Goal: Task Accomplishment & Management: Manage account settings

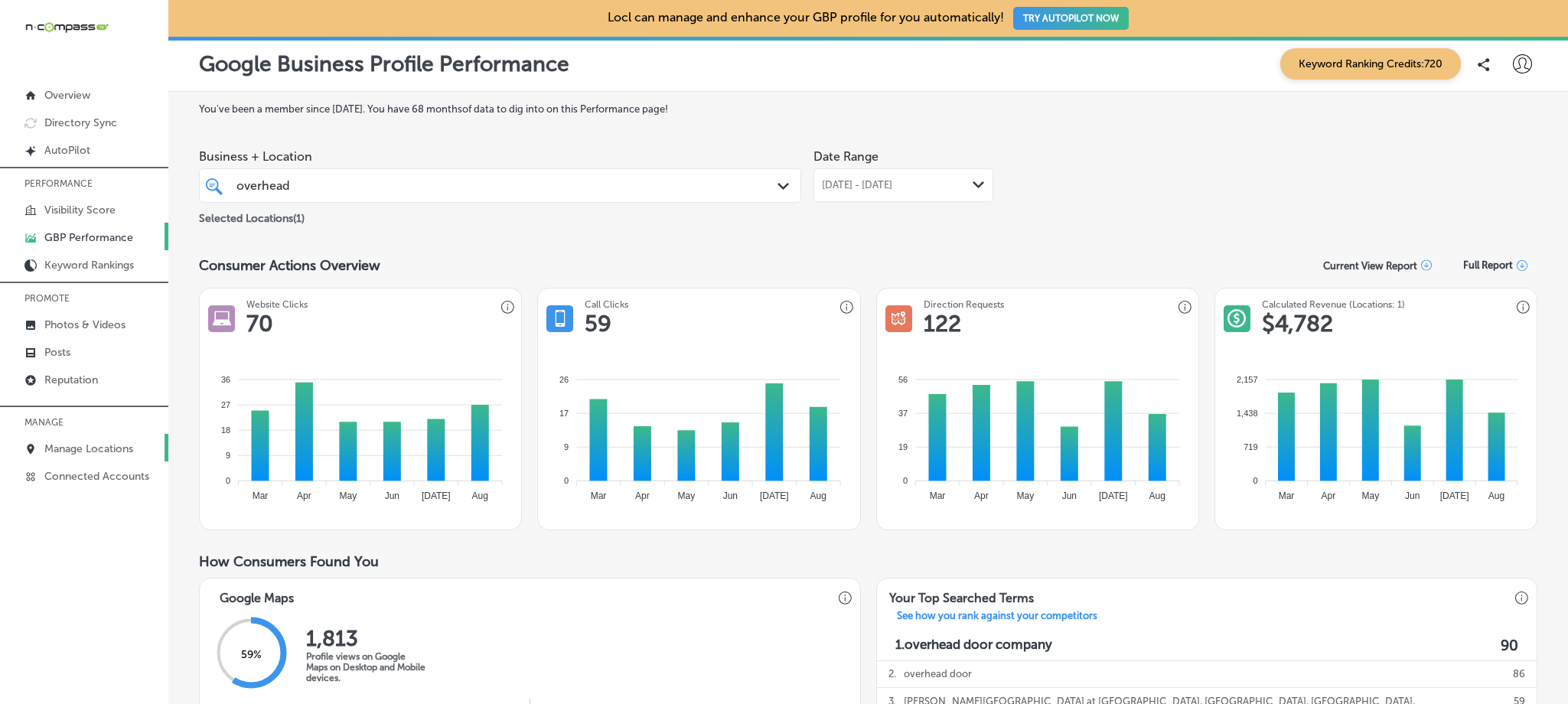
click at [133, 444] on p "Manage Locations" at bounding box center [89, 448] width 89 height 13
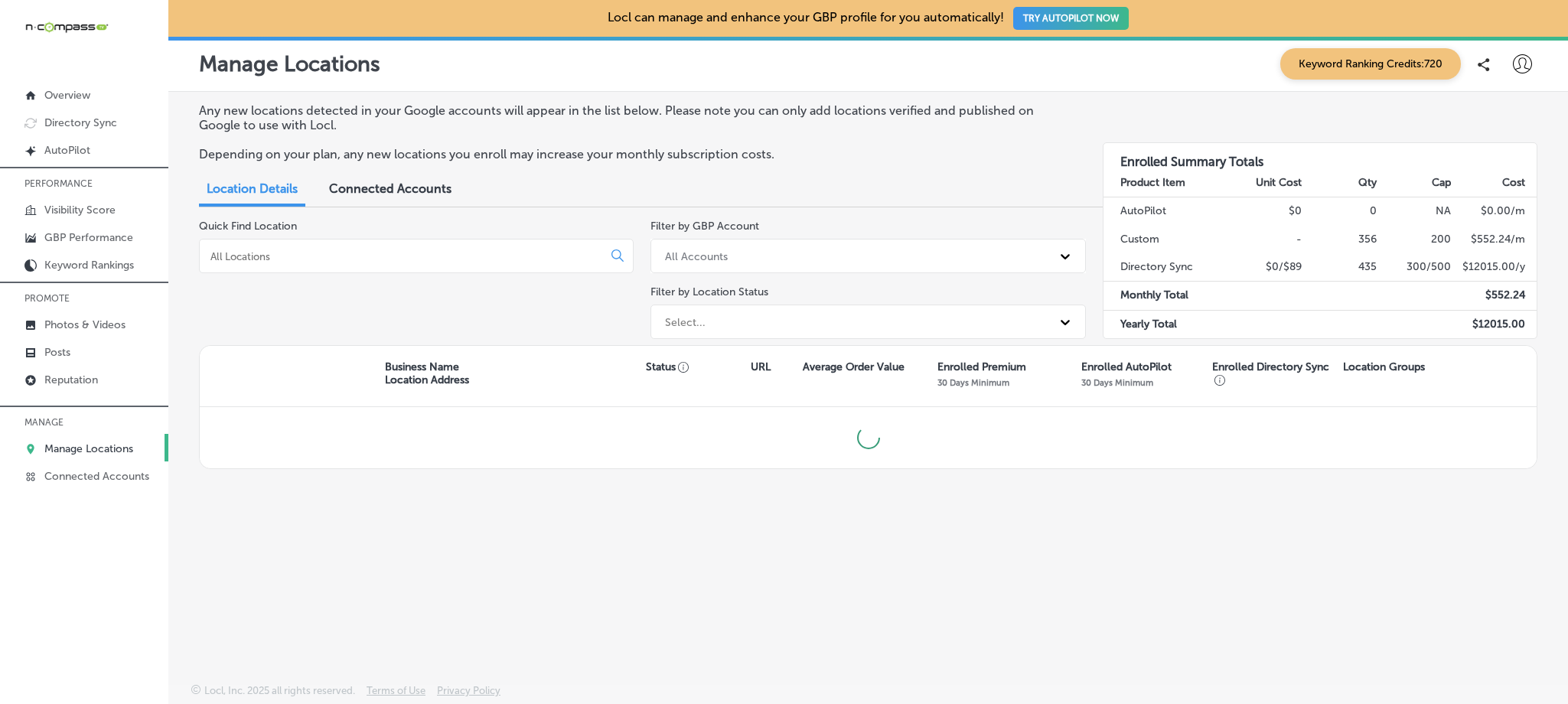
click at [454, 259] on input at bounding box center [404, 256] width 391 height 13
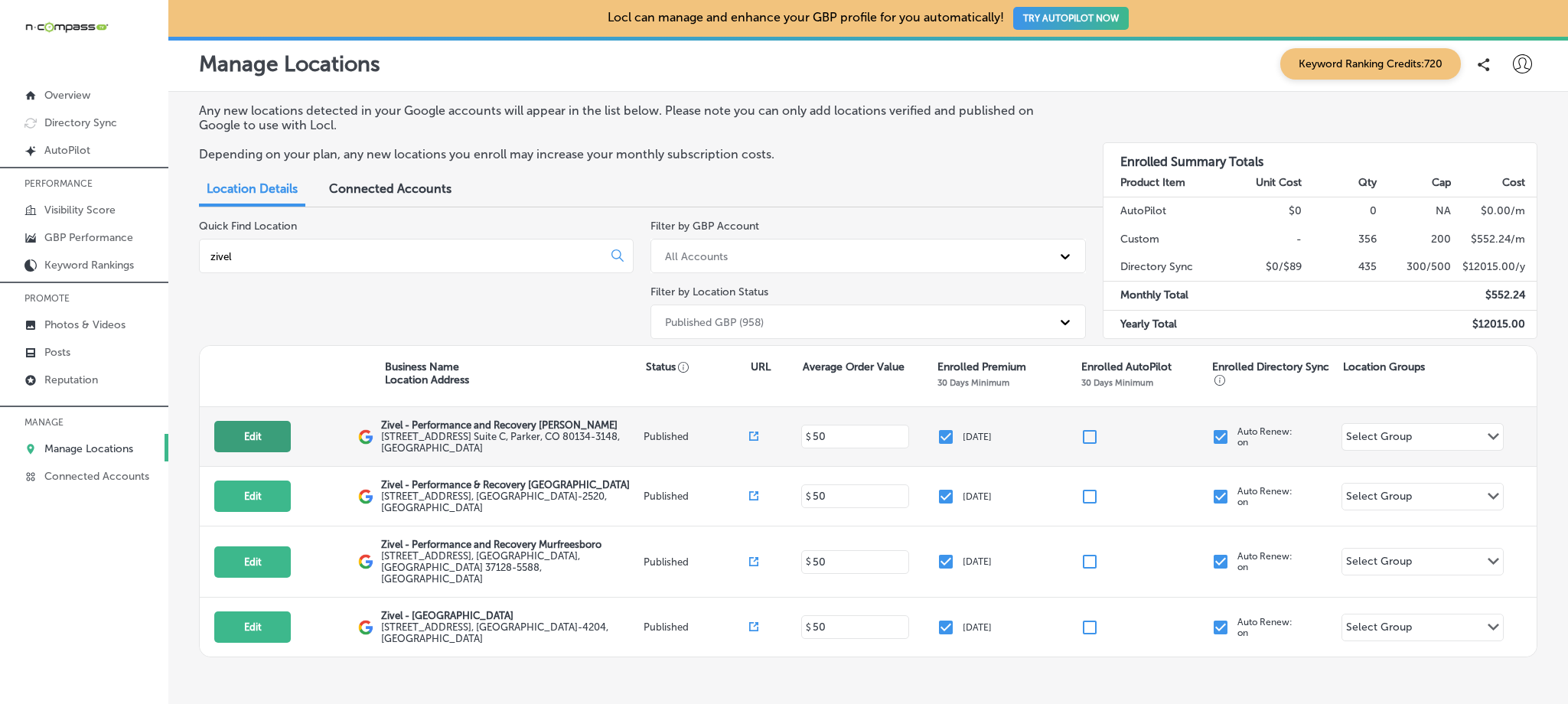
type input "zivel"
click at [270, 432] on button "Edit" at bounding box center [252, 436] width 77 height 32
select select "US"
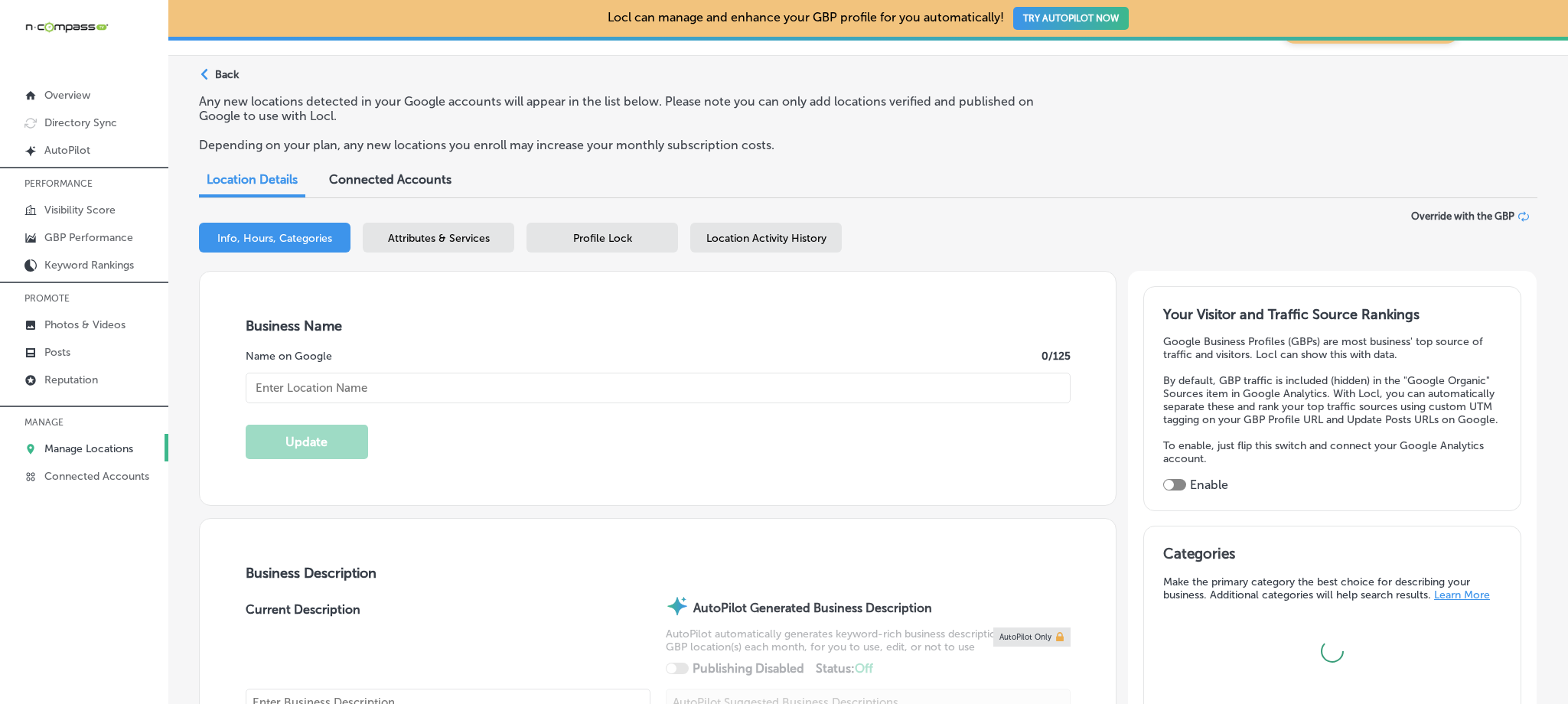
click at [483, 248] on div "Attributes & Services" at bounding box center [438, 238] width 151 height 30
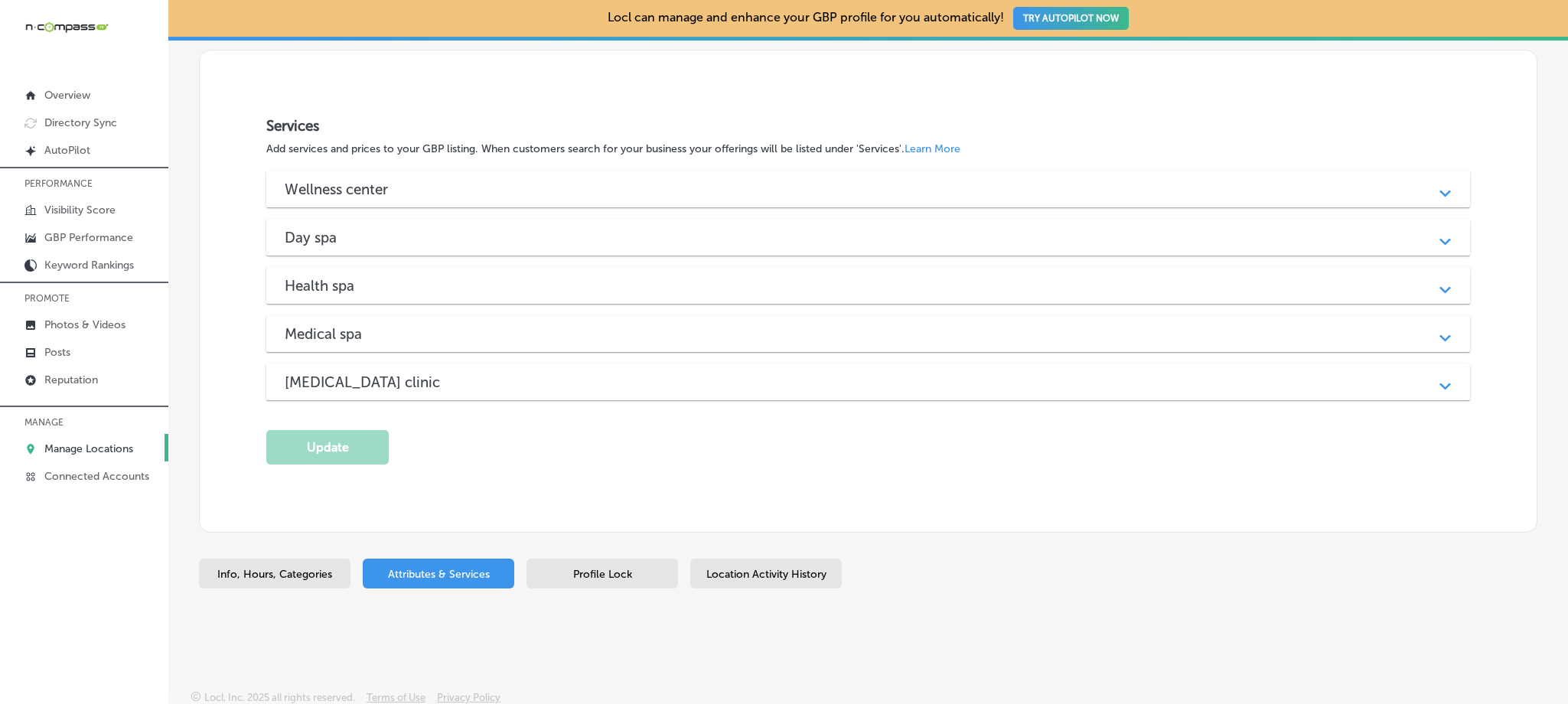
scroll to position [1494, 0]
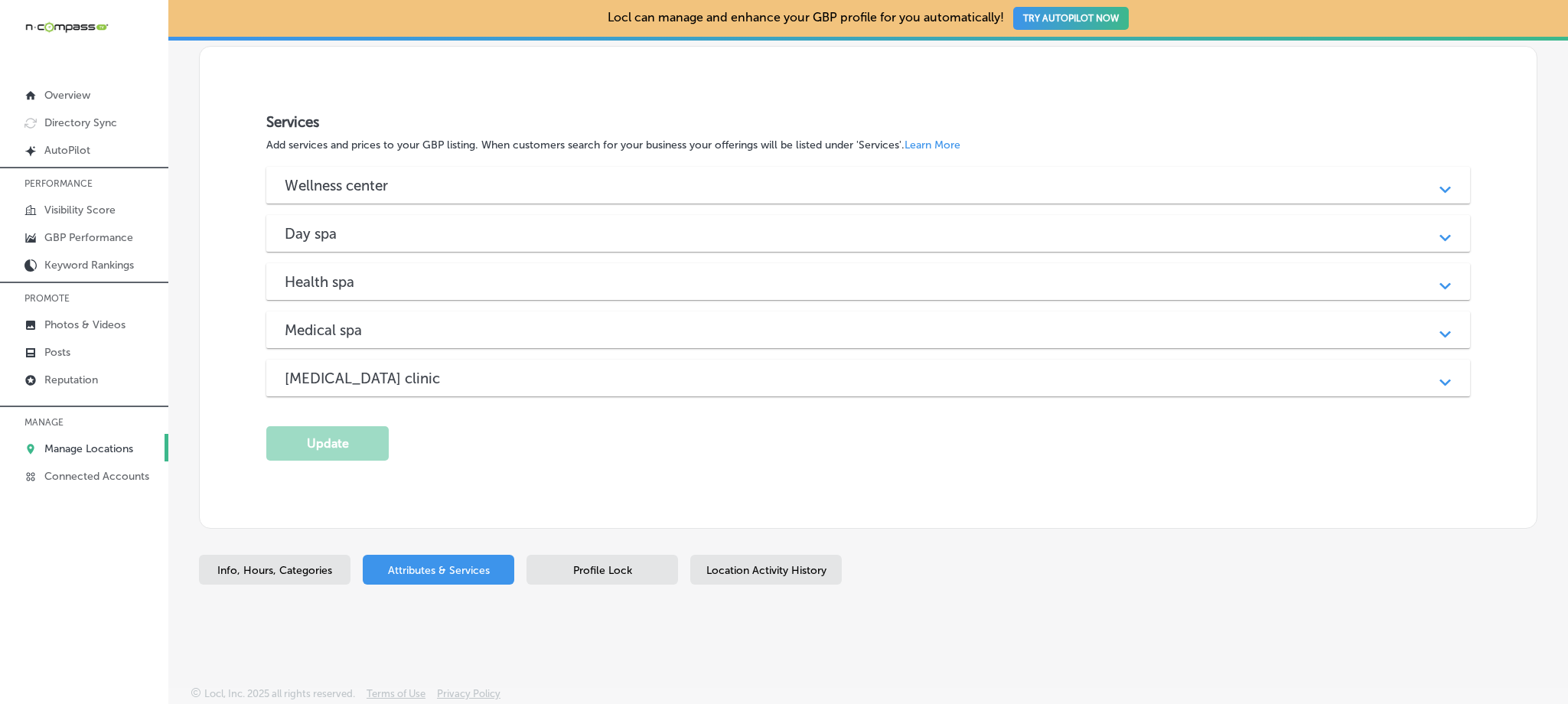
click at [462, 377] on div "[MEDICAL_DATA] clinic" at bounding box center [868, 379] width 1166 height 17
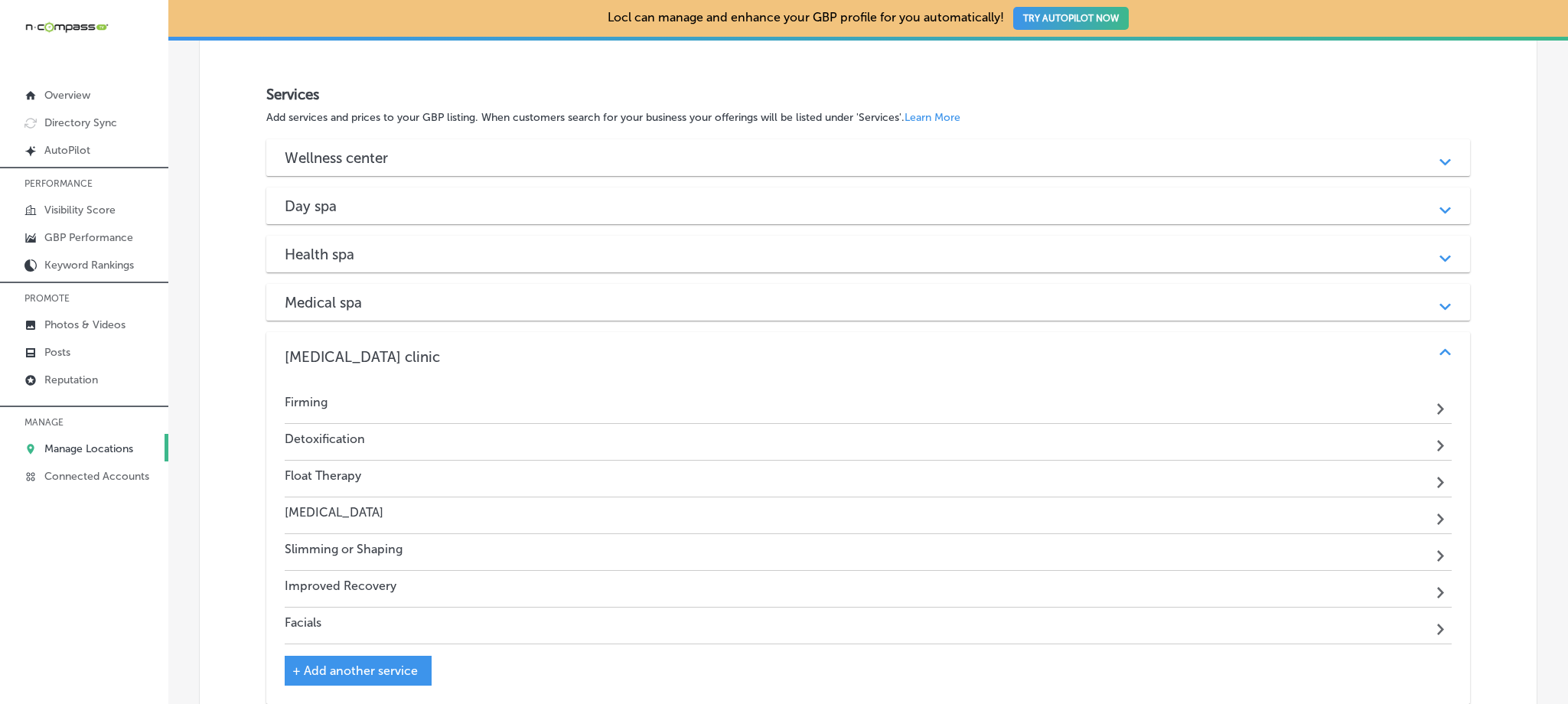
click at [512, 294] on div "Medical spa" at bounding box center [868, 303] width 1166 height 17
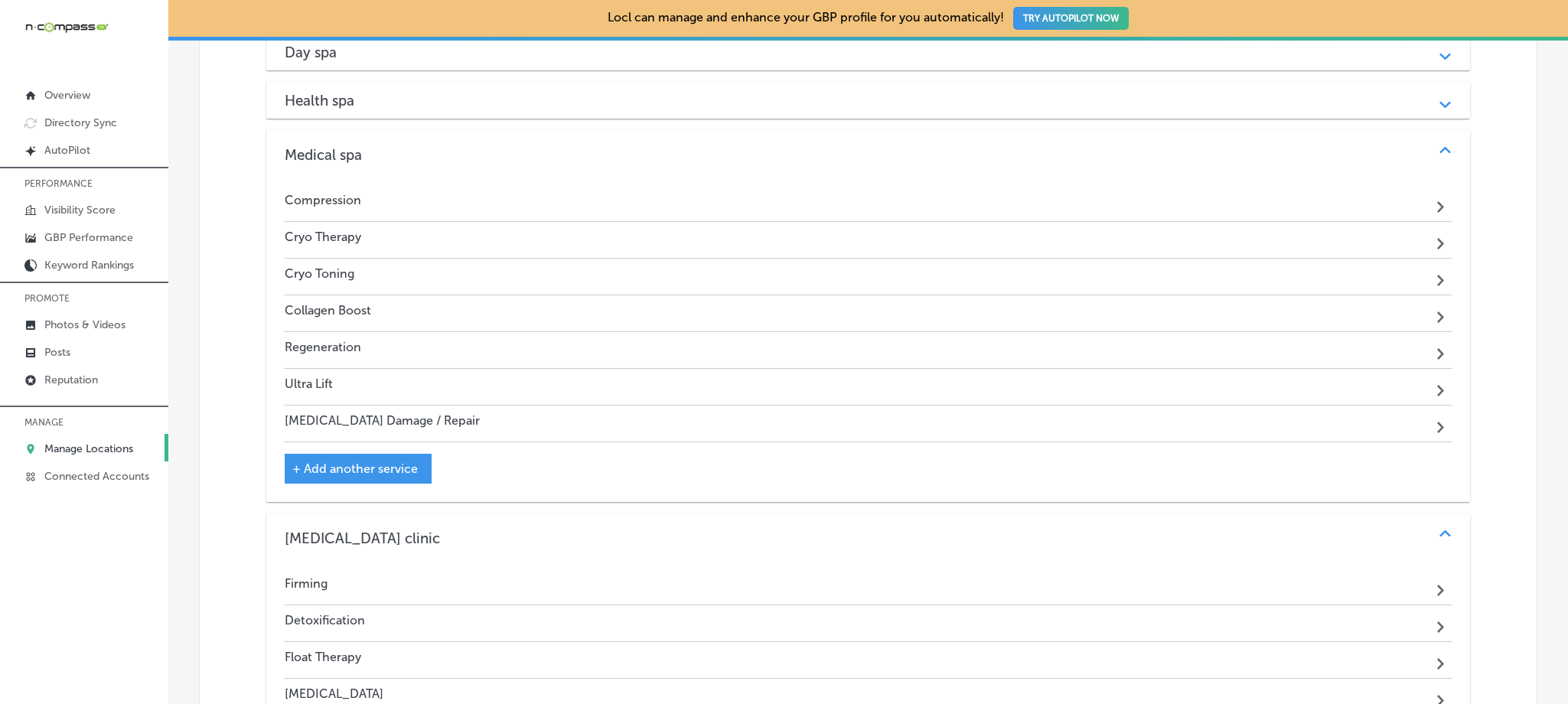
scroll to position [1552, 0]
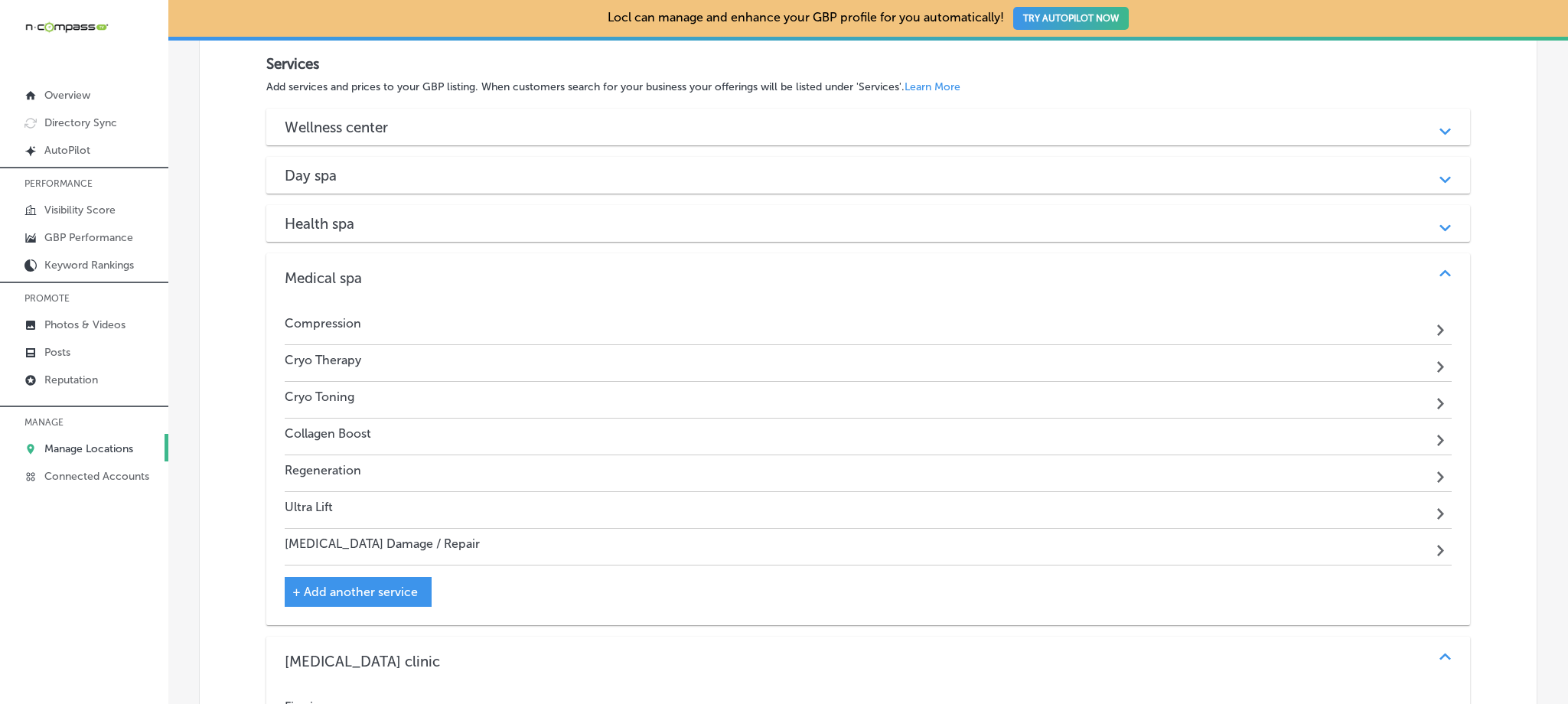
click at [479, 218] on div "Health spa" at bounding box center [868, 223] width 1166 height 17
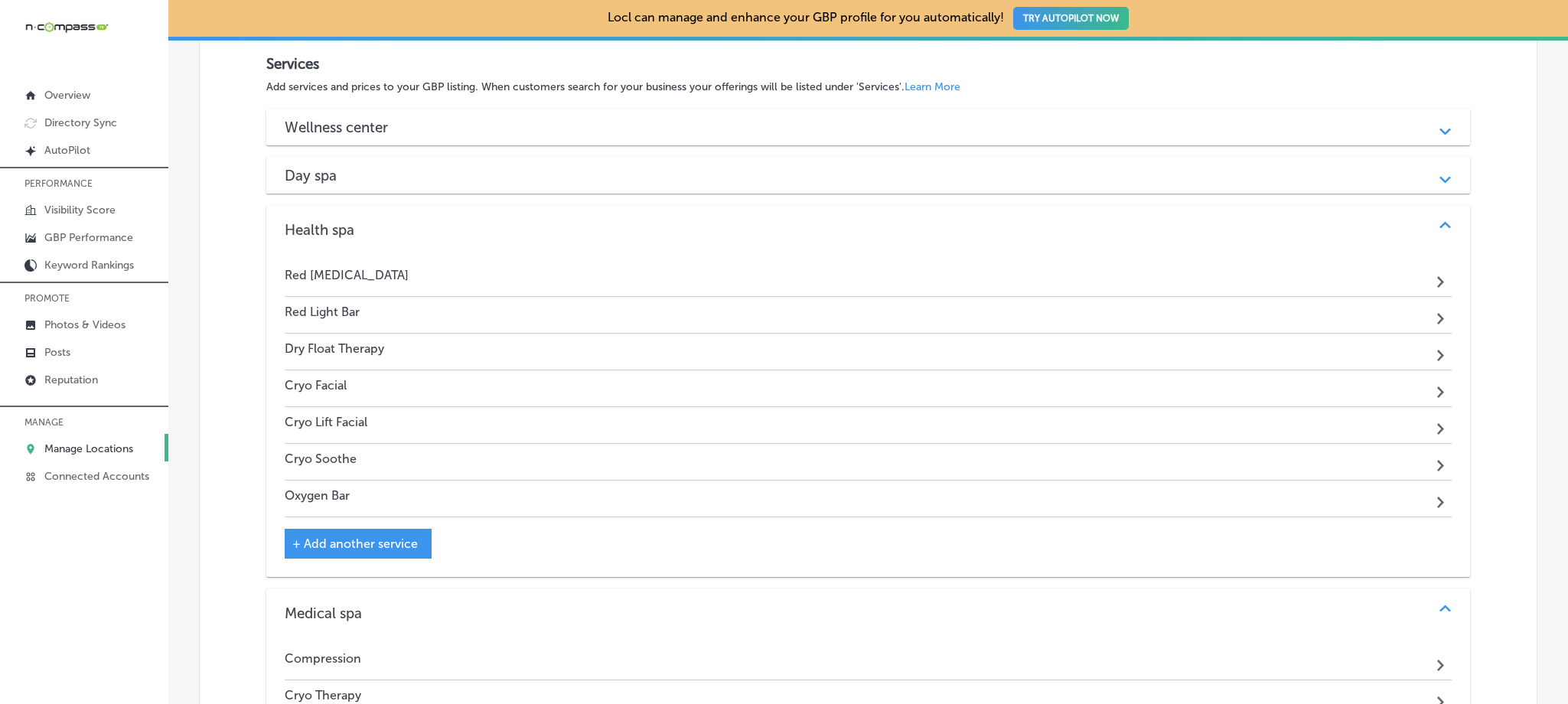
click at [489, 620] on div "Medical spa Path Created with Sketch." at bounding box center [868, 613] width 1204 height 49
click at [417, 201] on div "Wellness center Path Created with Sketch. [MEDICAL_DATA] Path Created with Sket…" at bounding box center [868, 558] width 1204 height 900
click at [415, 214] on div "Health spa Path Created with Sketch." at bounding box center [868, 230] width 1204 height 49
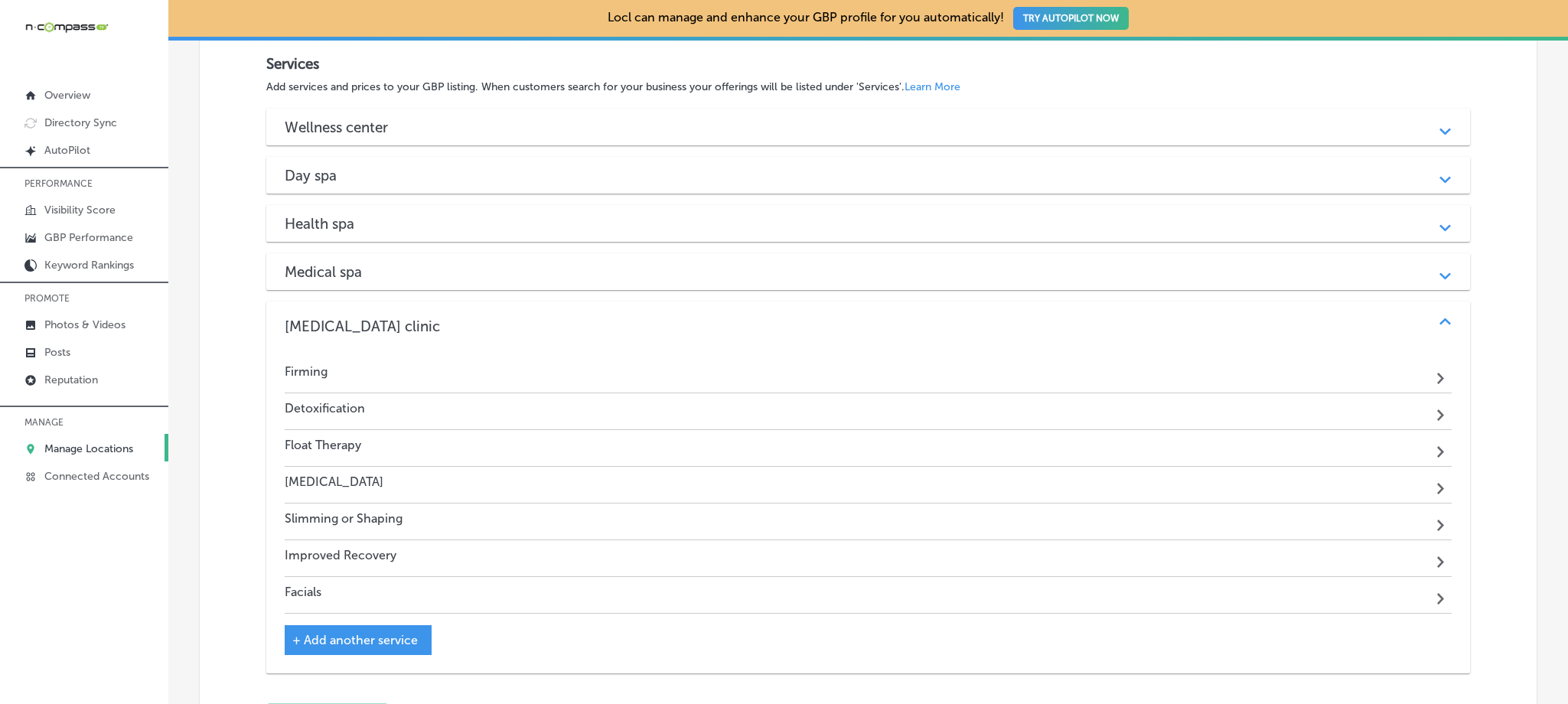
click at [414, 186] on div "Day spa Path Created with Sketch." at bounding box center [868, 175] width 1204 height 36
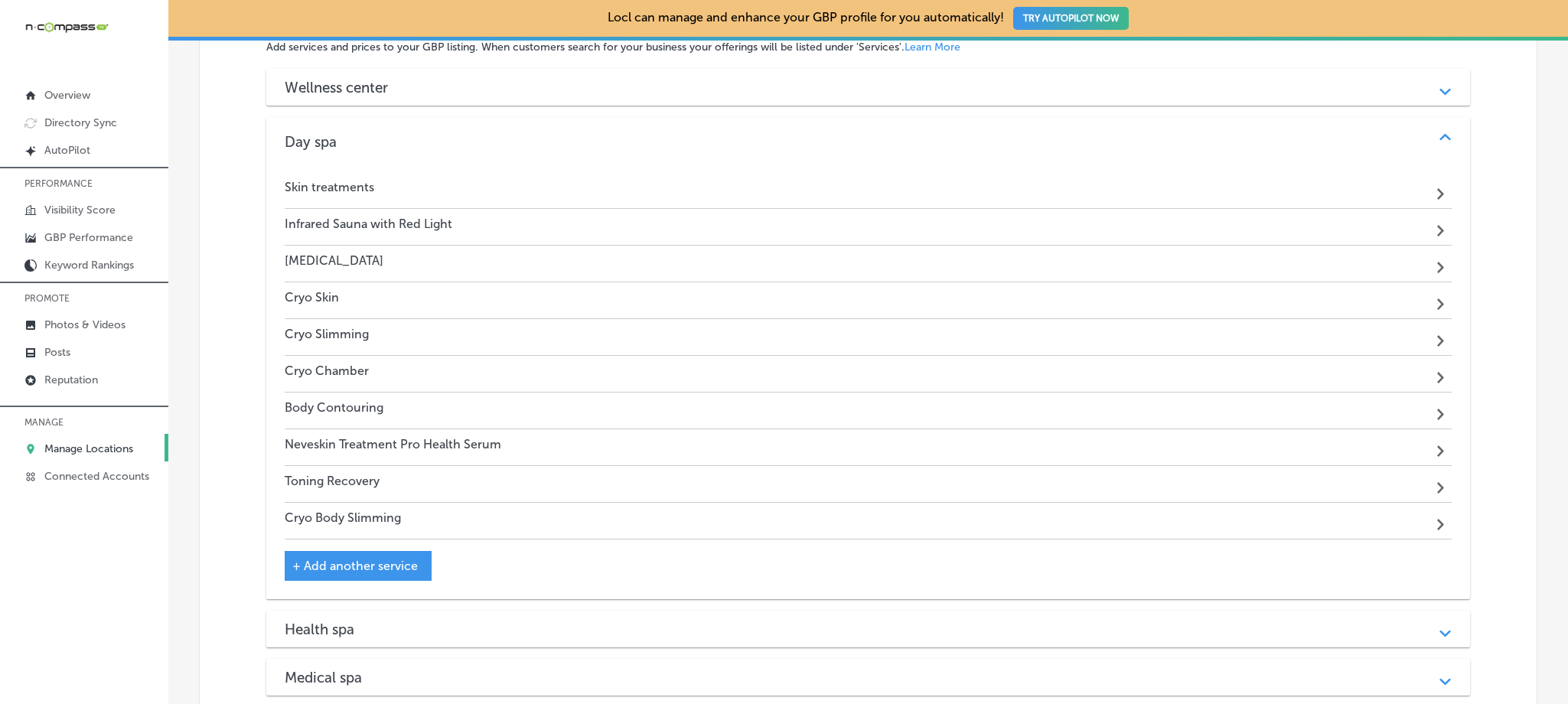
scroll to position [1556, 0]
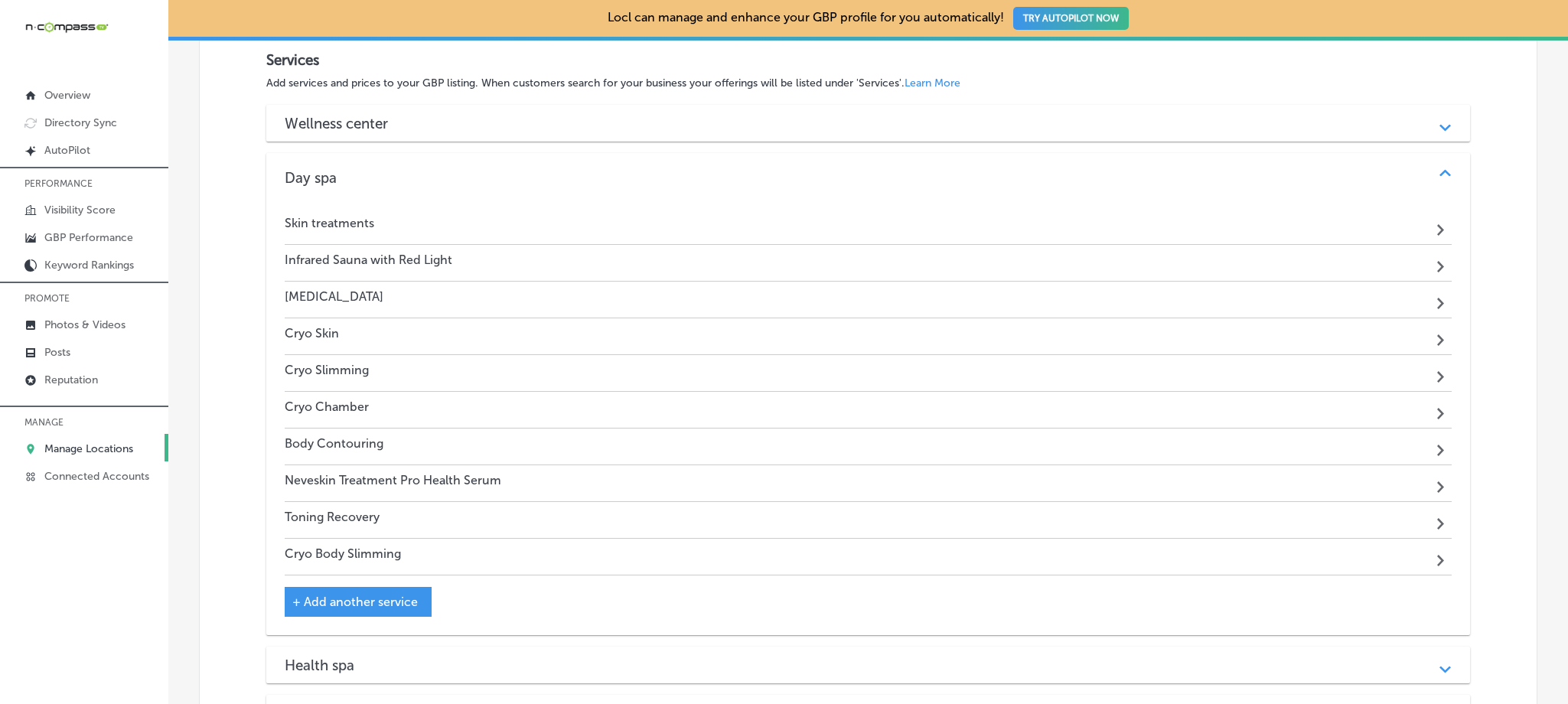
click at [451, 176] on div "Day spa" at bounding box center [868, 177] width 1166 height 17
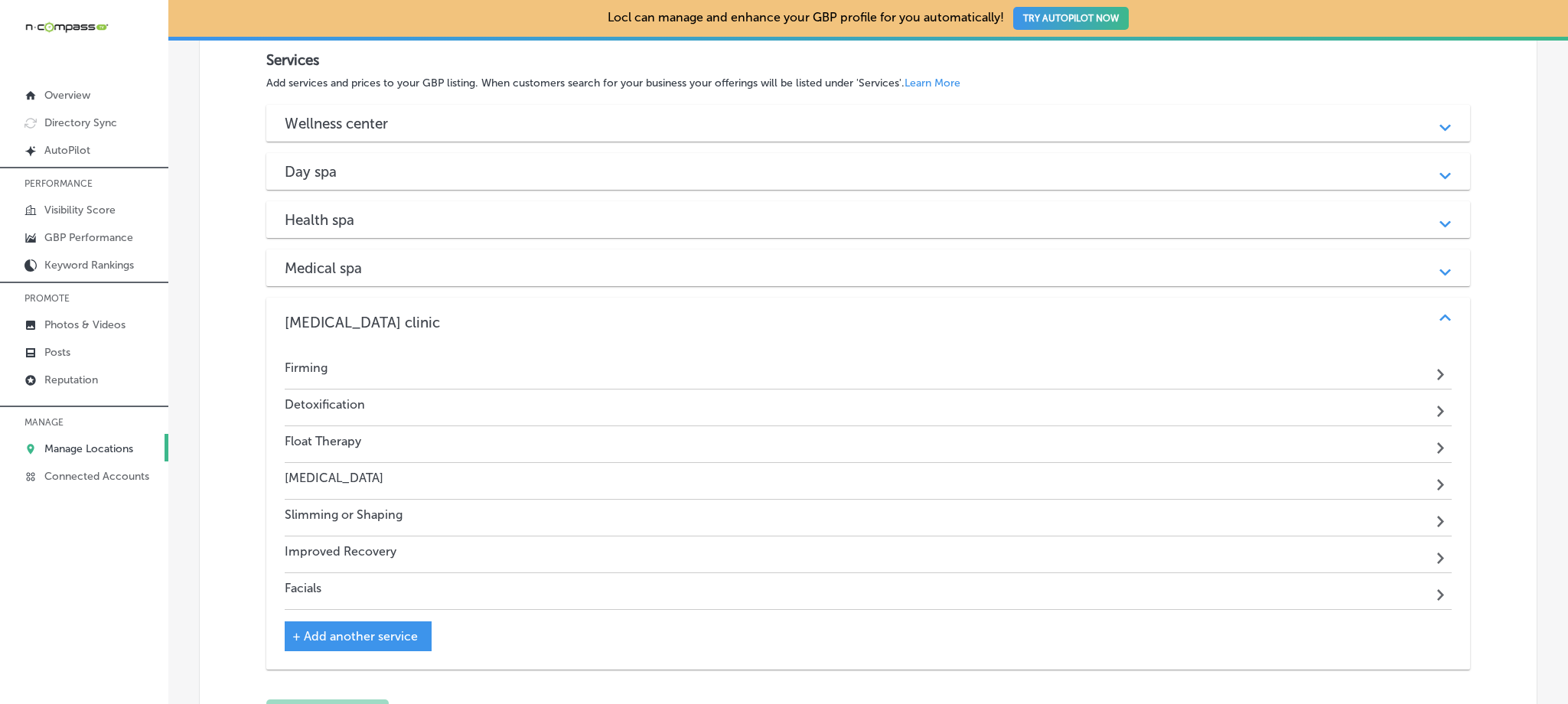
click at [448, 127] on div "Wellness center" at bounding box center [868, 124] width 1166 height 17
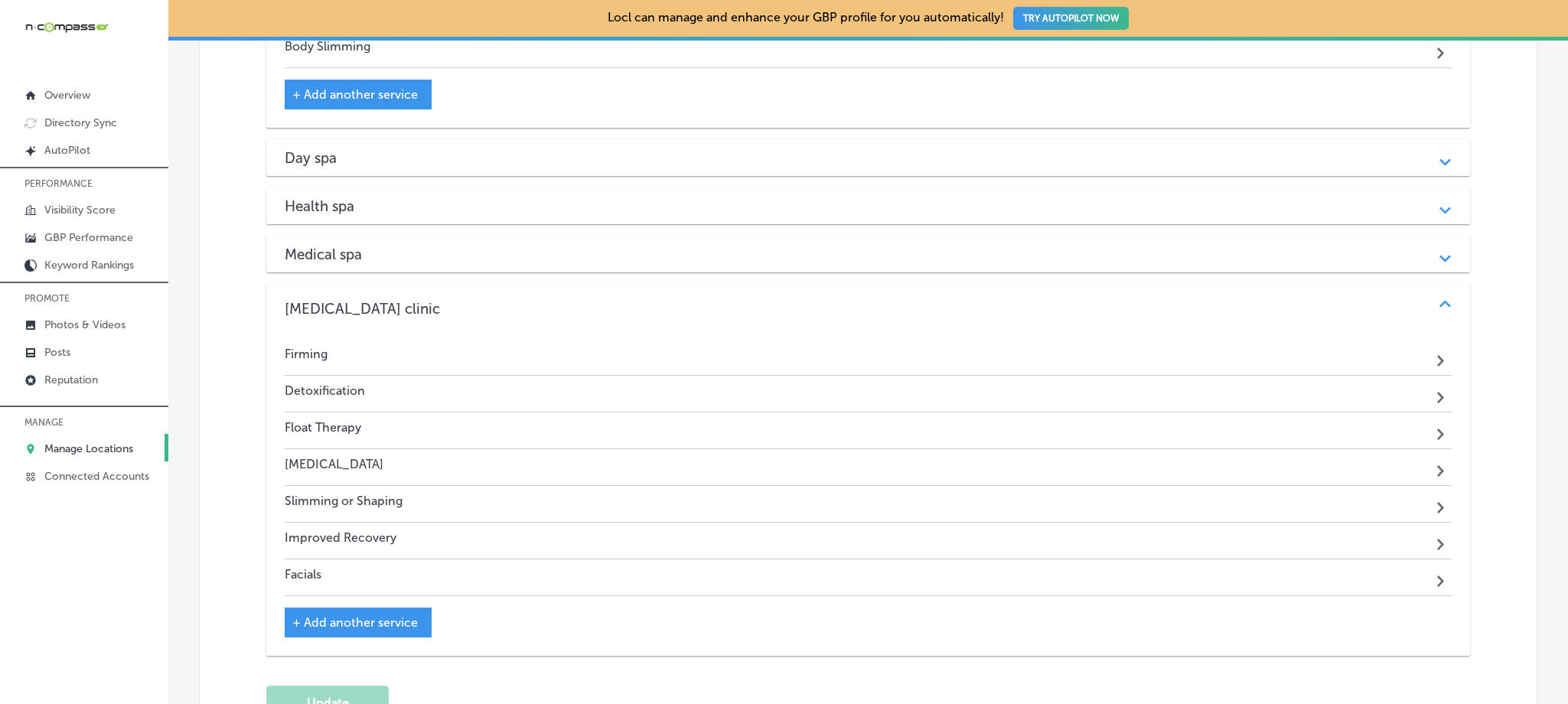
scroll to position [1978, 0]
